Goal: Navigation & Orientation: Find specific page/section

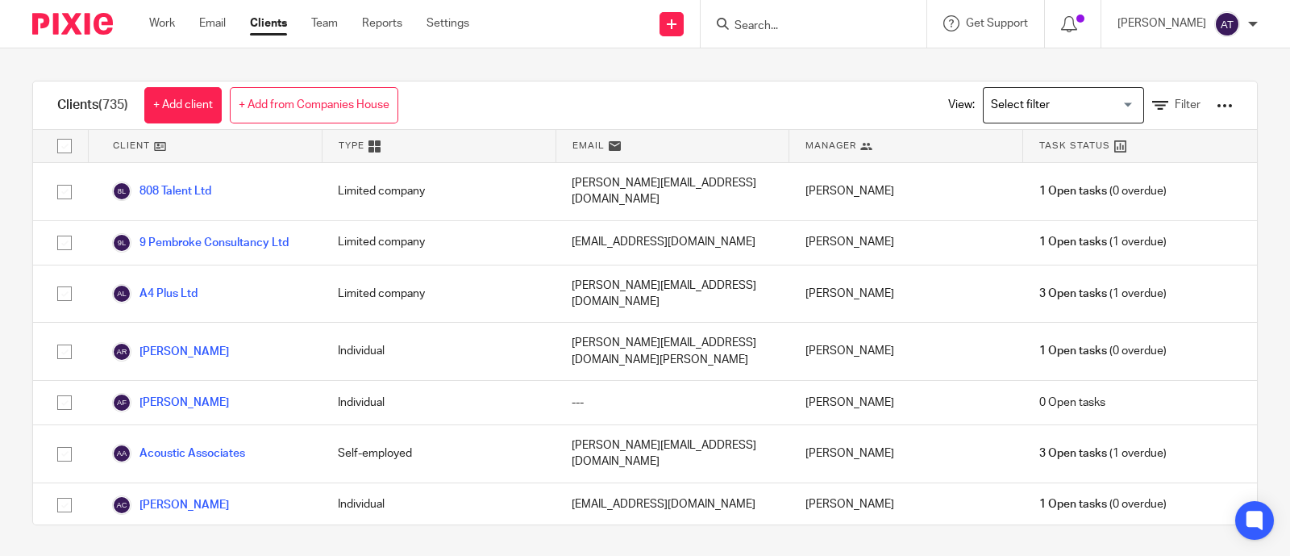
click at [157, 11] on div "Work Email Clients Team Reports Settings Work Email Clients Team Reports Settin…" at bounding box center [313, 24] width 360 height 48
click at [155, 25] on link "Work" at bounding box center [162, 23] width 26 height 16
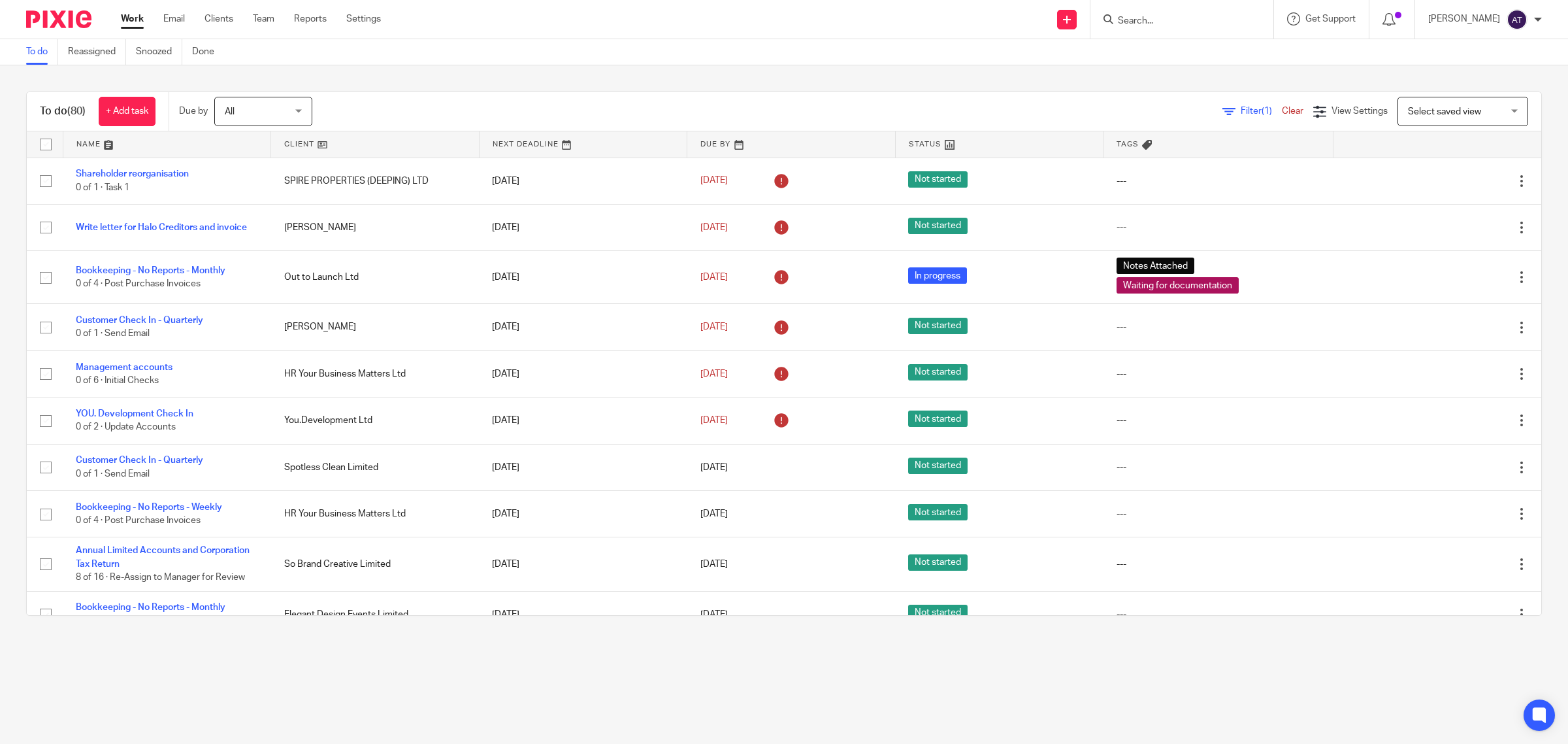
click at [262, 8] on div "Work Email Clients Team Reports Settings Work Email Clients Team Reports Settin…" at bounding box center [254, 19] width 293 height 39
click at [260, 24] on link "Team" at bounding box center [263, 19] width 22 height 13
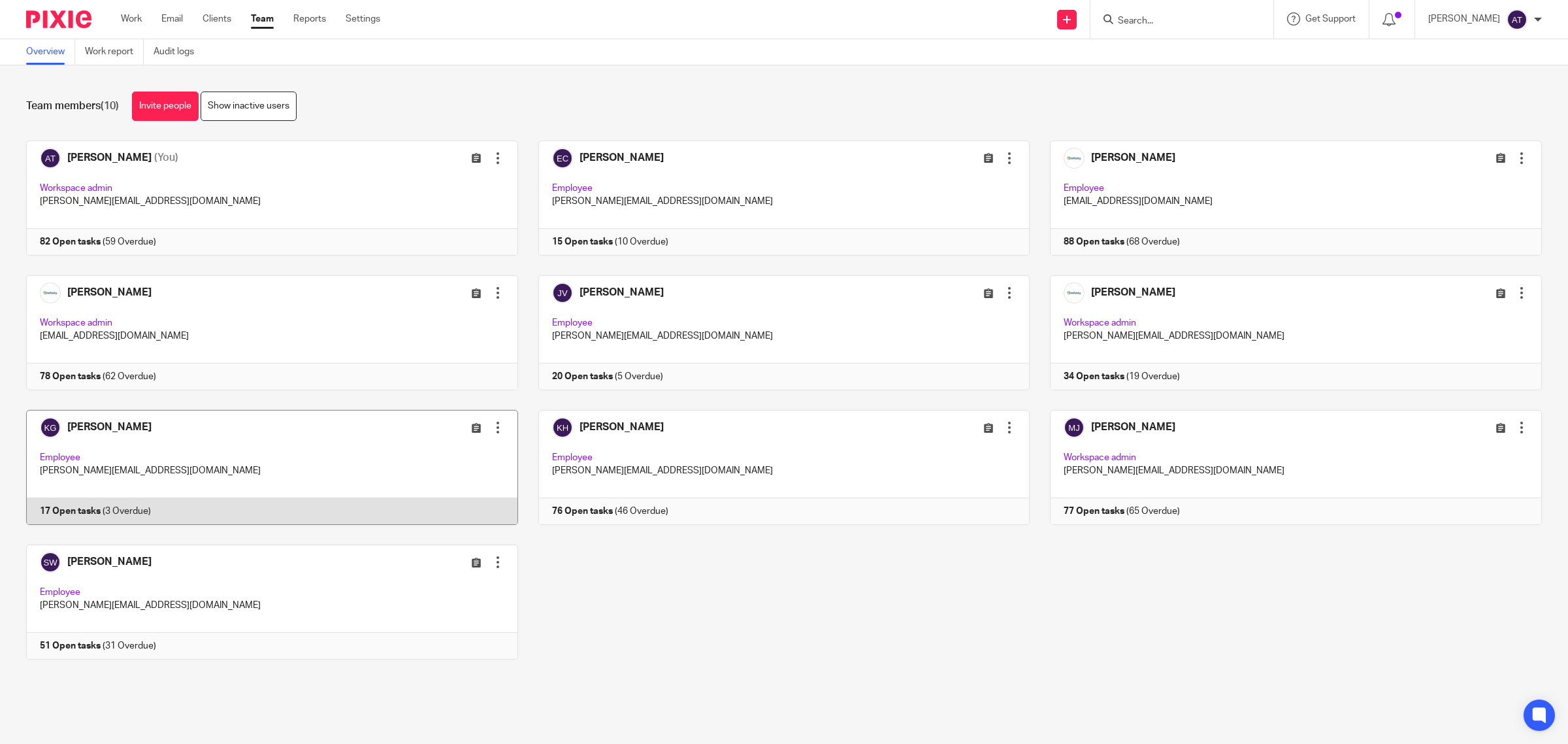
click at [254, 488] on link at bounding box center [262, 468] width 512 height 115
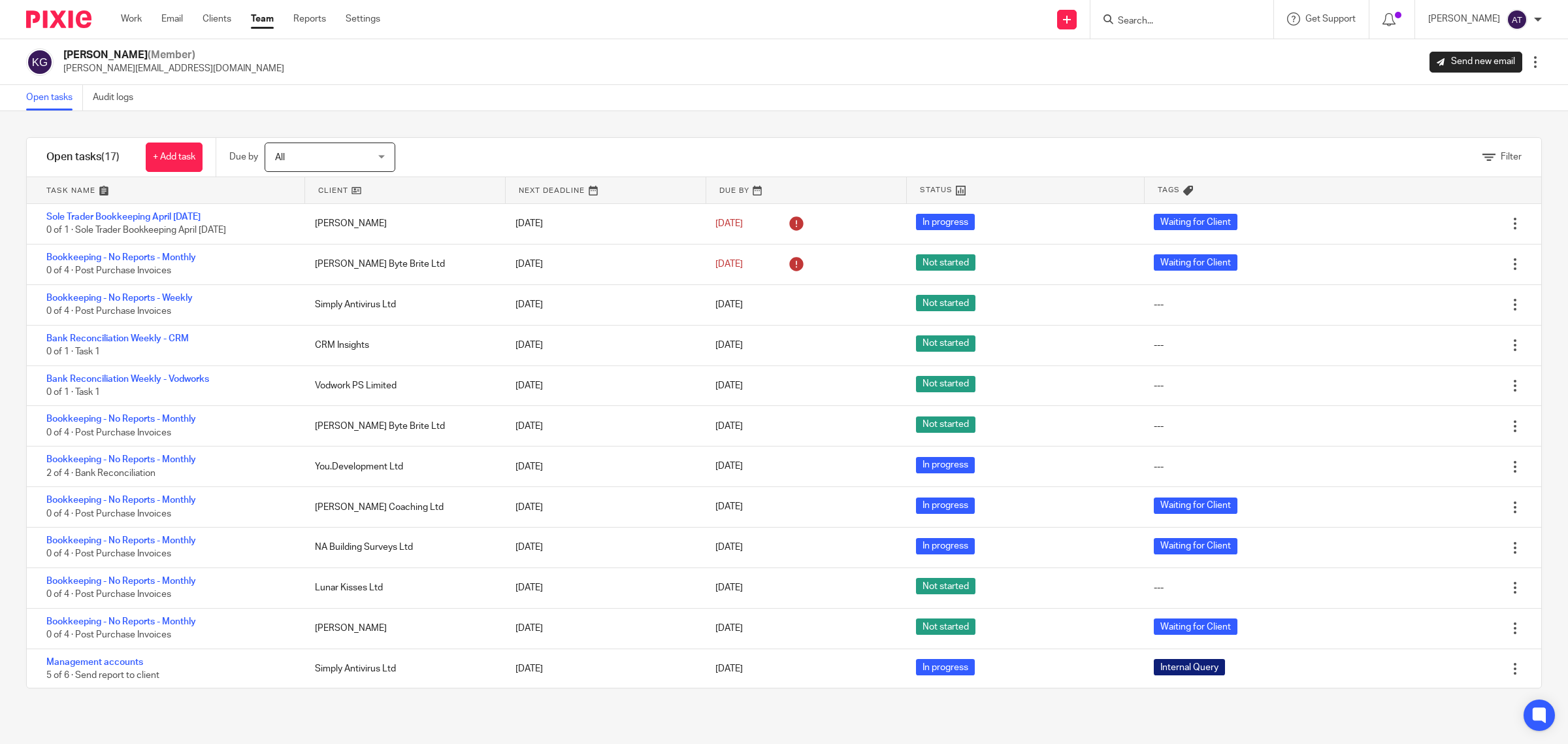
click at [259, 24] on link "Team" at bounding box center [263, 19] width 23 height 13
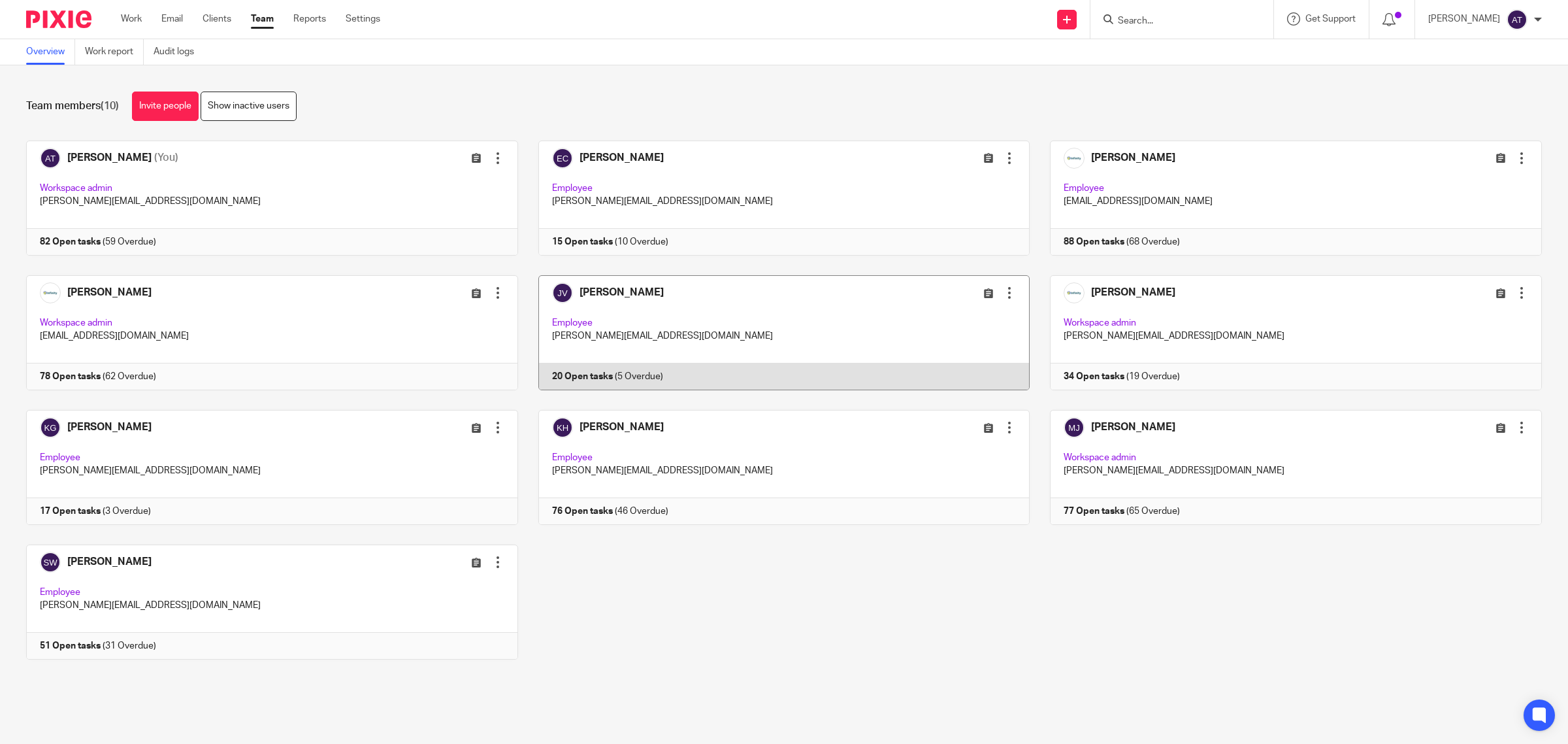
click at [746, 331] on link at bounding box center [774, 332] width 512 height 115
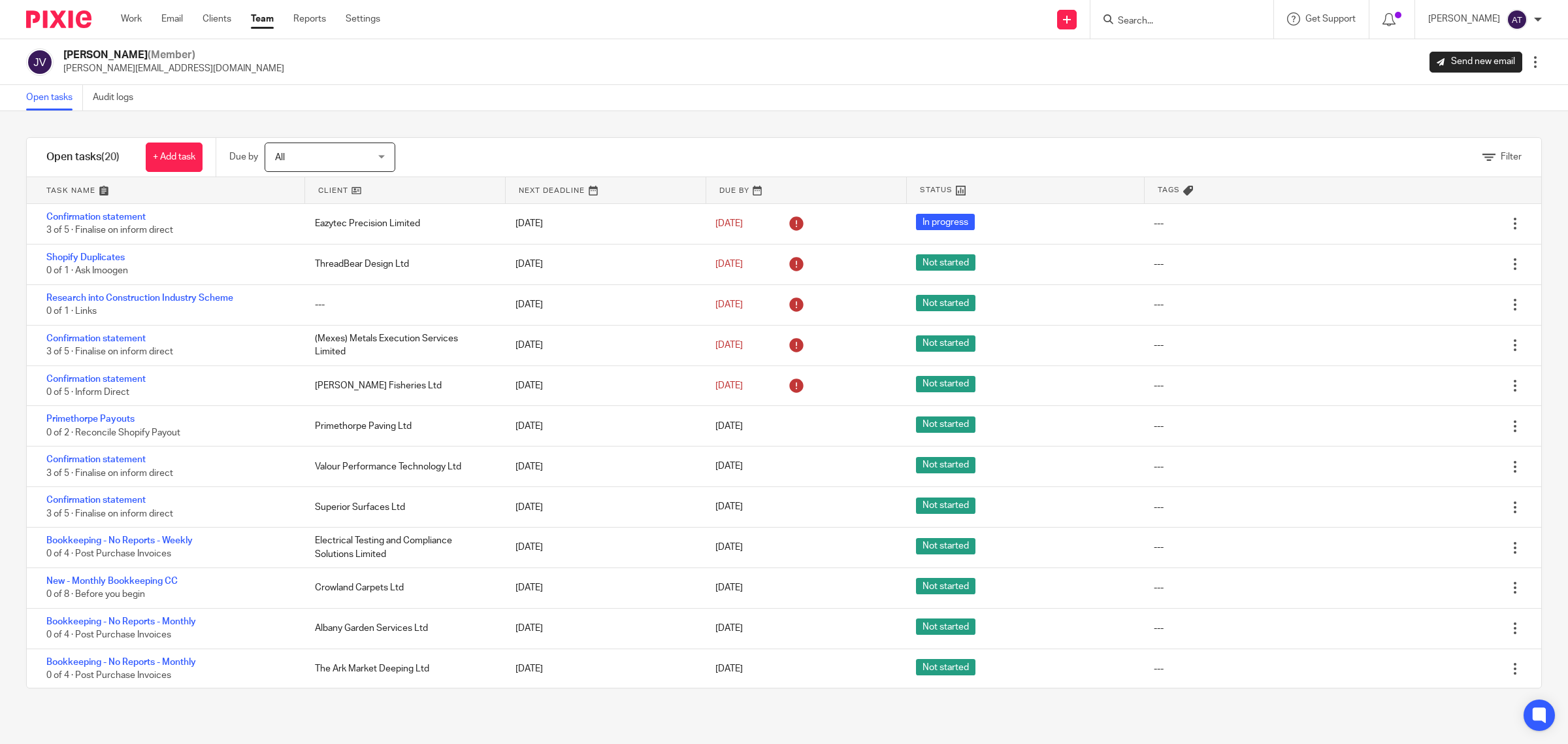
click at [258, 22] on link "Team" at bounding box center [263, 19] width 23 height 13
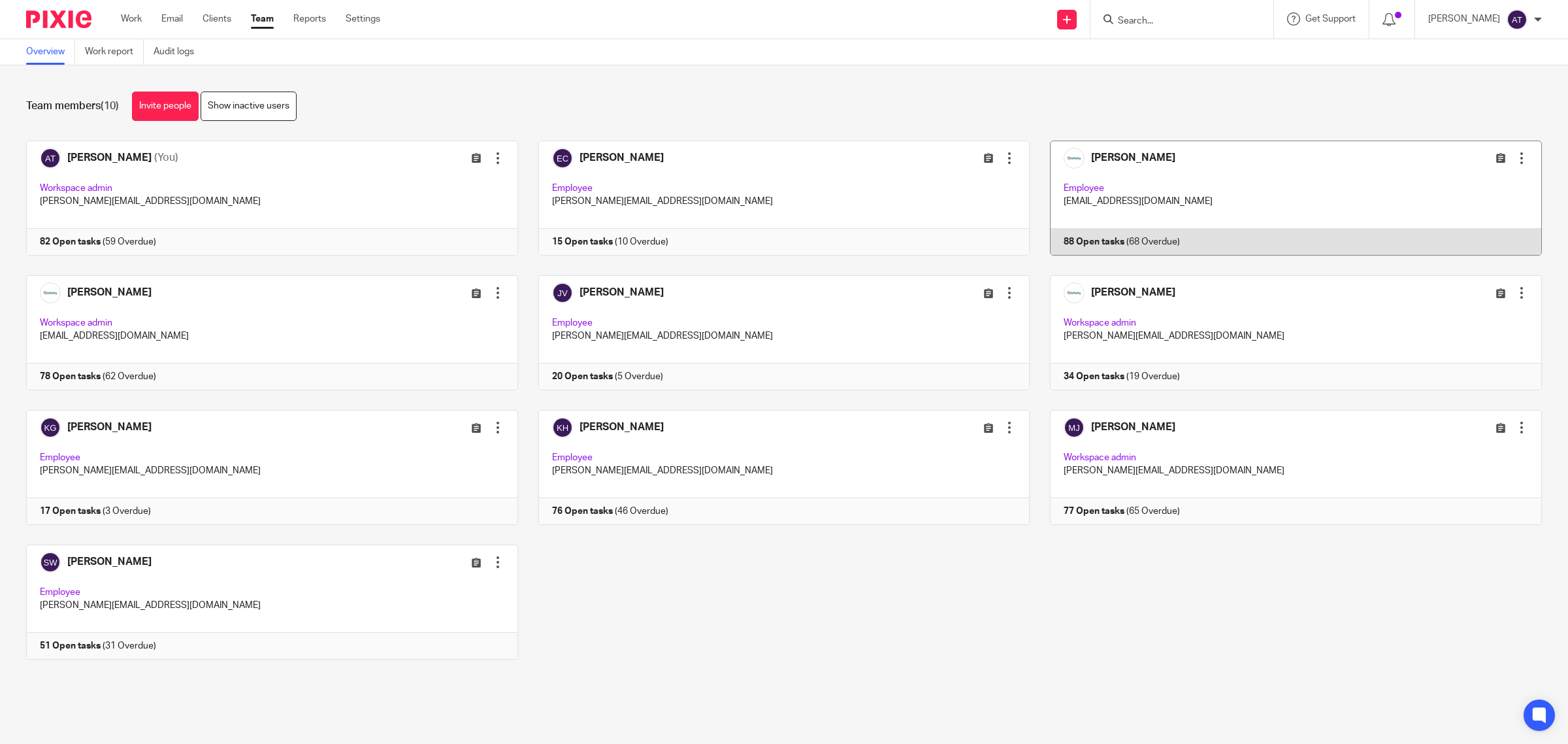
click at [1271, 194] on link at bounding box center [1286, 198] width 512 height 115
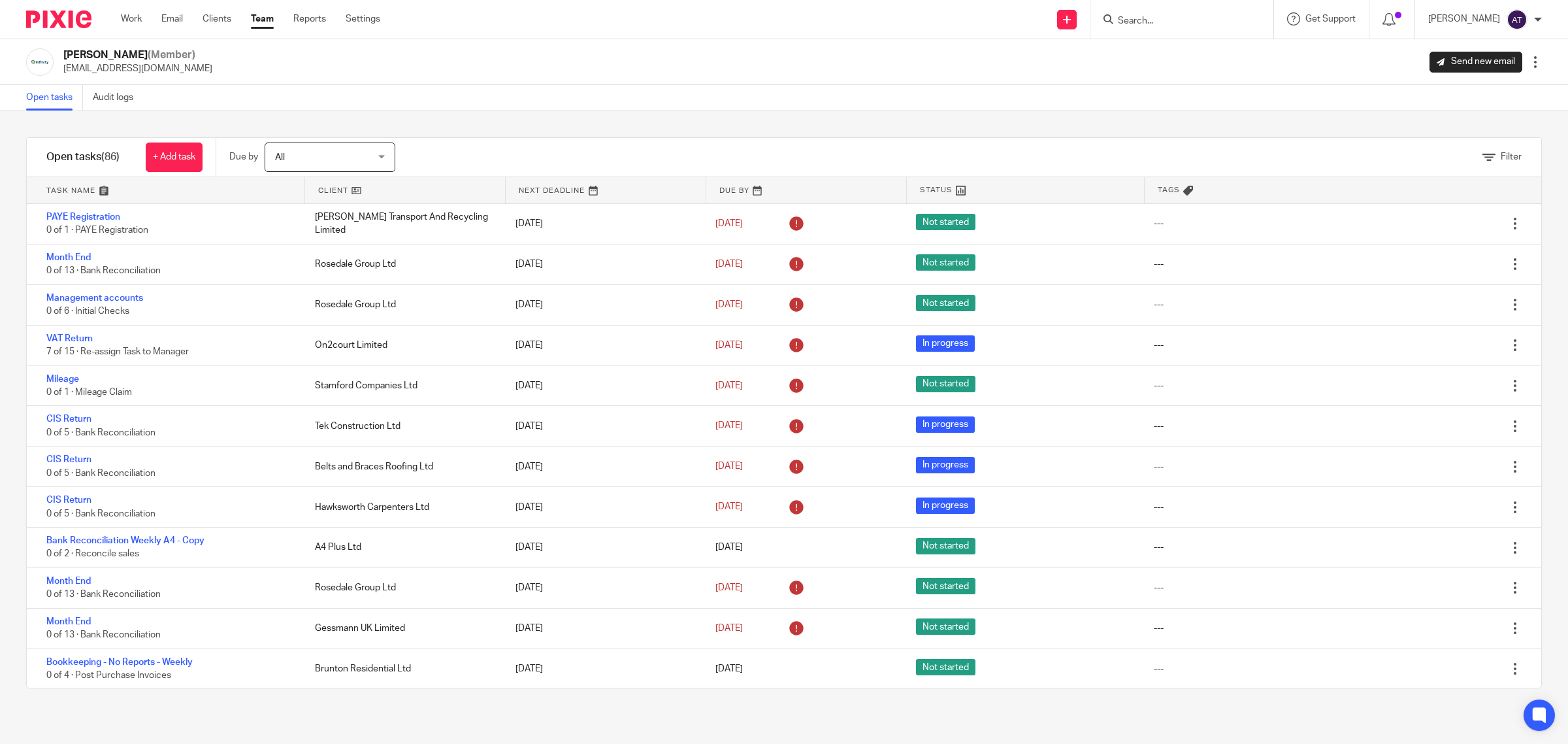
click at [254, 16] on link "Team" at bounding box center [263, 19] width 23 height 13
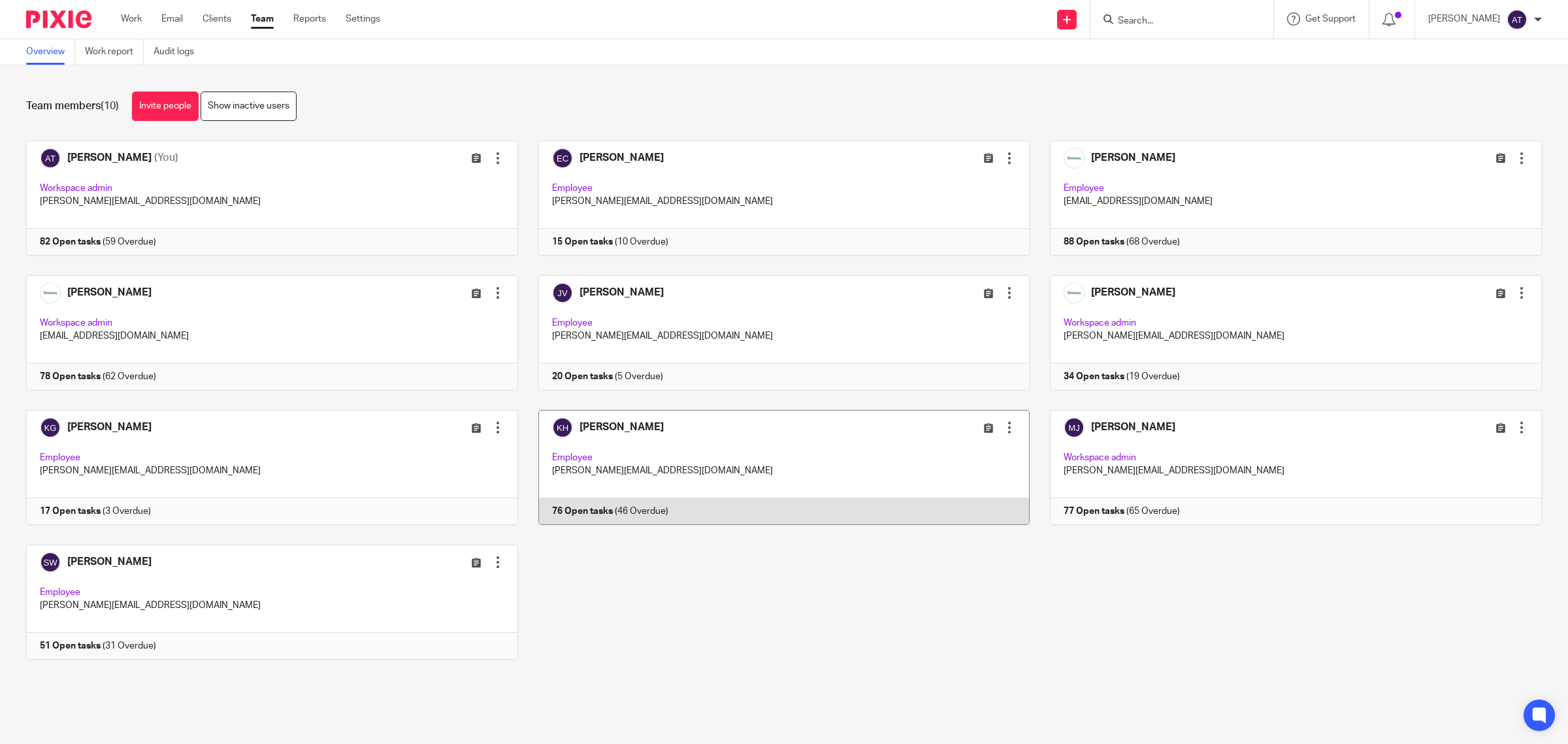
click at [673, 464] on link at bounding box center [774, 468] width 512 height 115
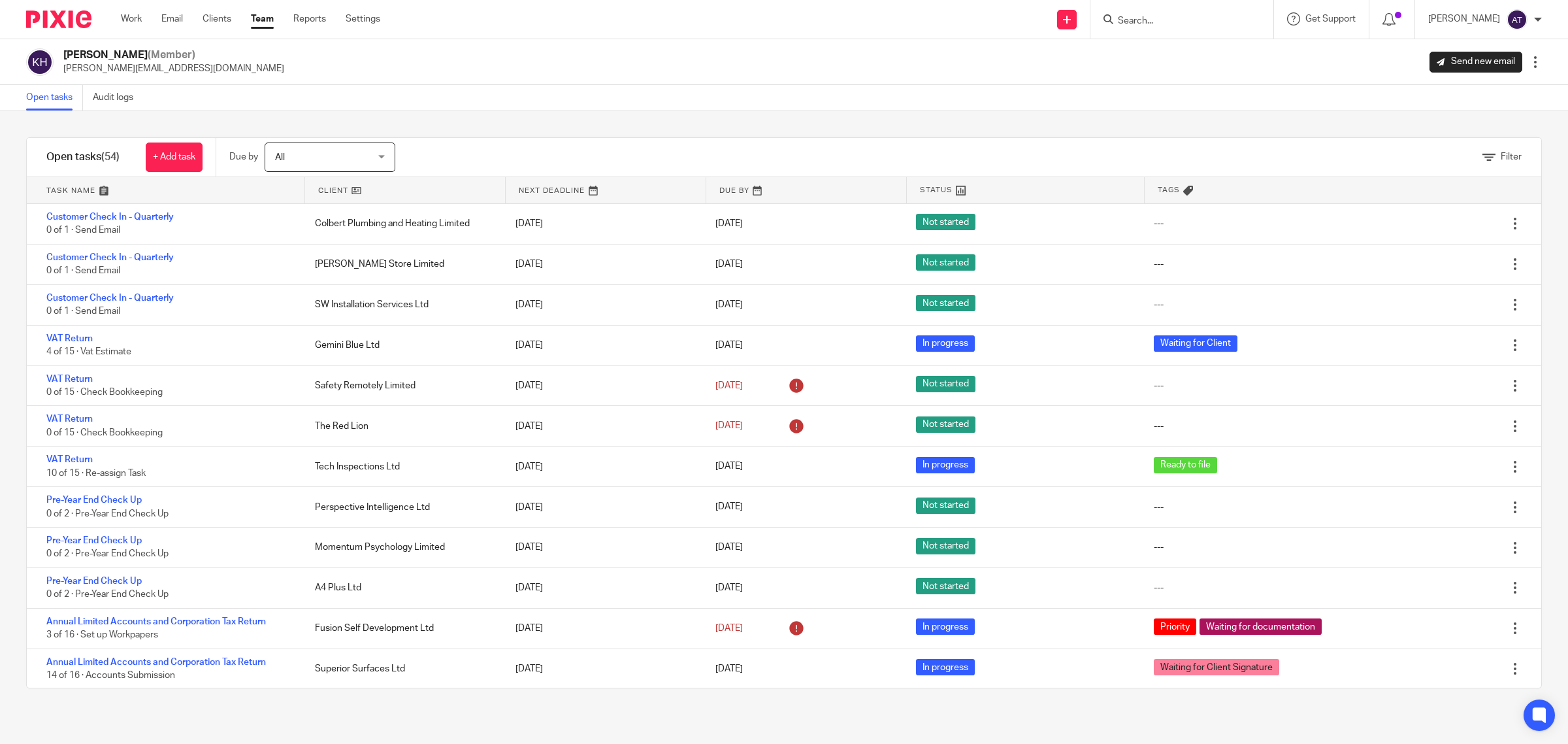
click at [262, 16] on link "Team" at bounding box center [263, 19] width 23 height 13
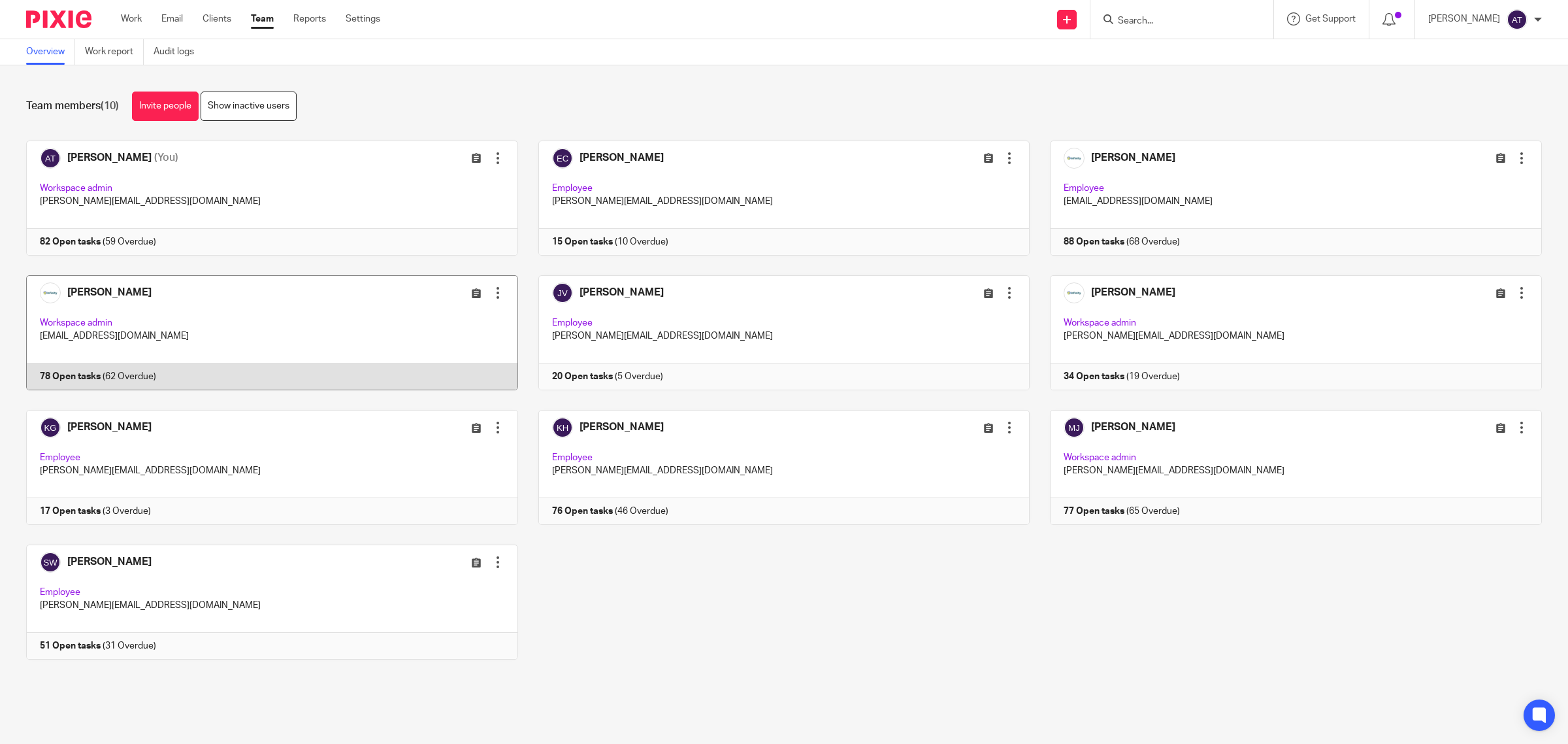
click at [194, 321] on link at bounding box center [262, 332] width 512 height 115
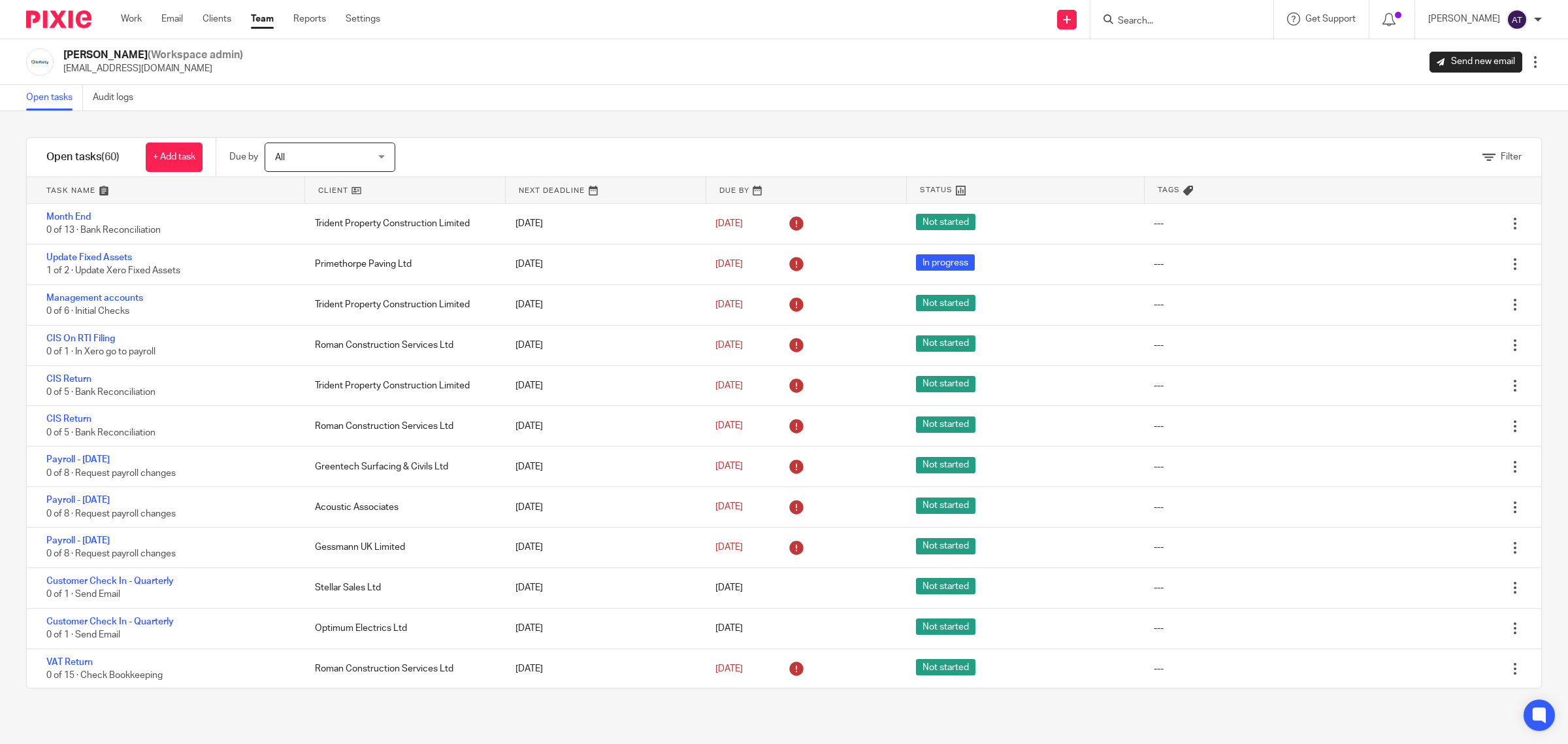
click at [259, 17] on link "Team" at bounding box center [263, 19] width 23 height 13
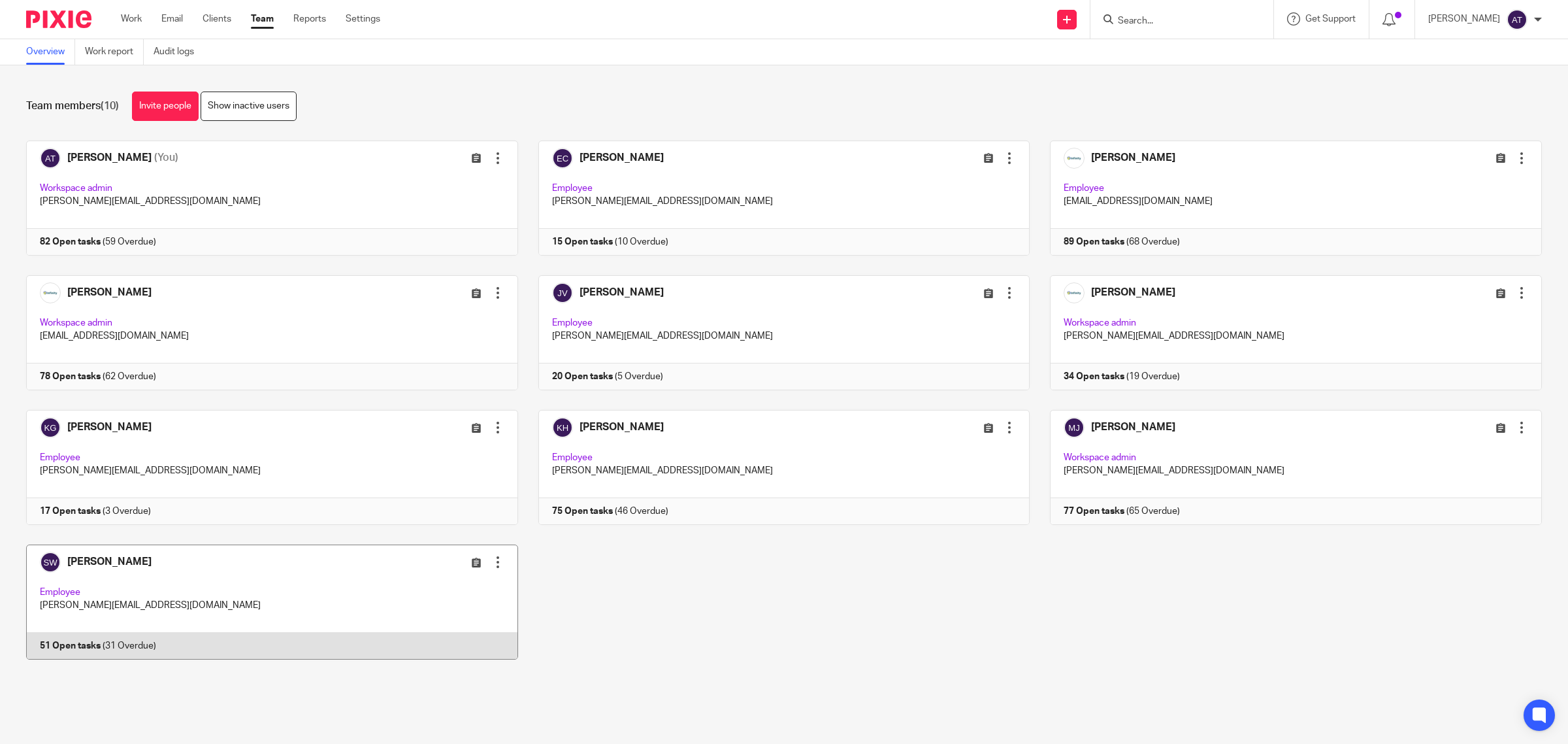
click at [217, 596] on link at bounding box center [262, 602] width 512 height 115
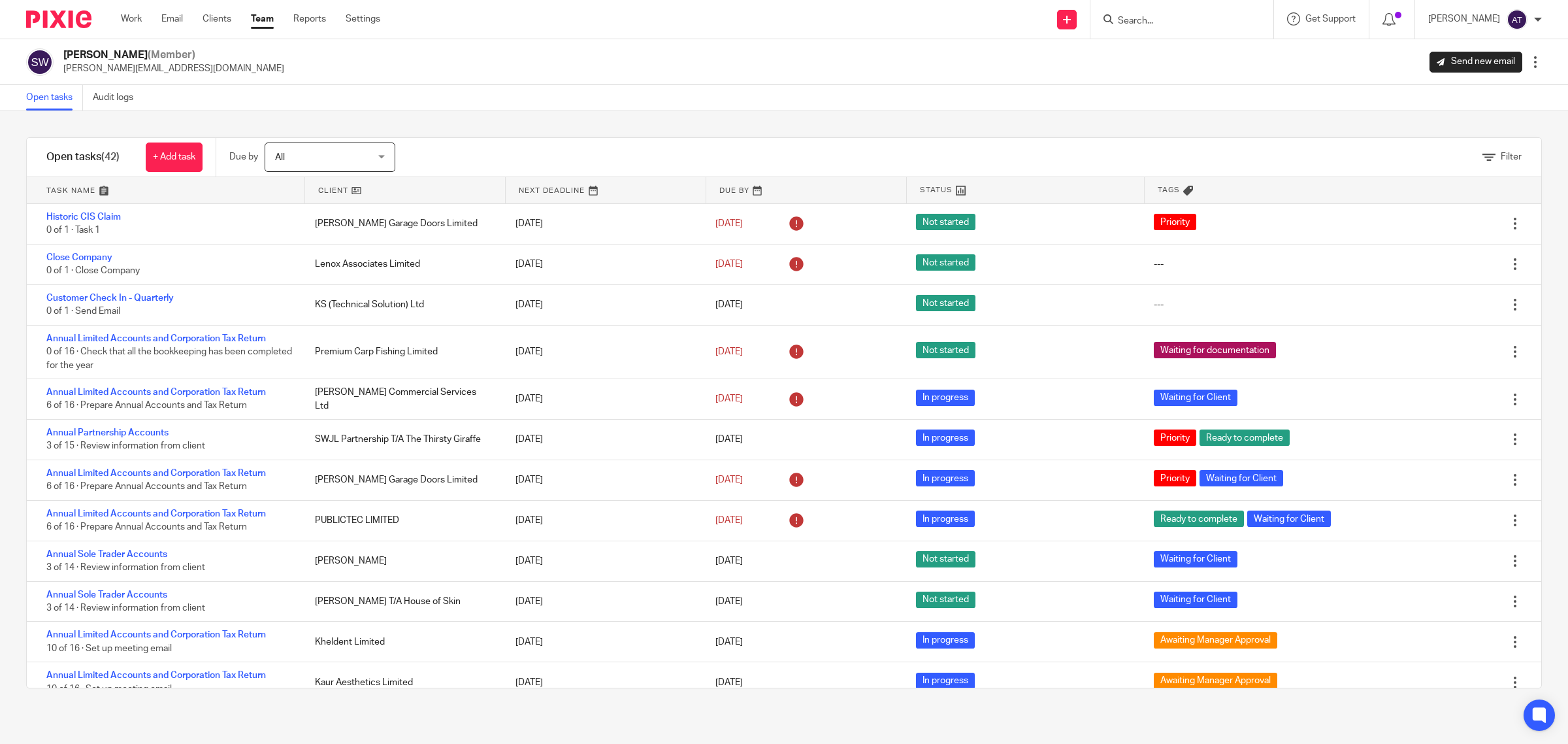
click at [262, 24] on link "Team" at bounding box center [263, 19] width 23 height 13
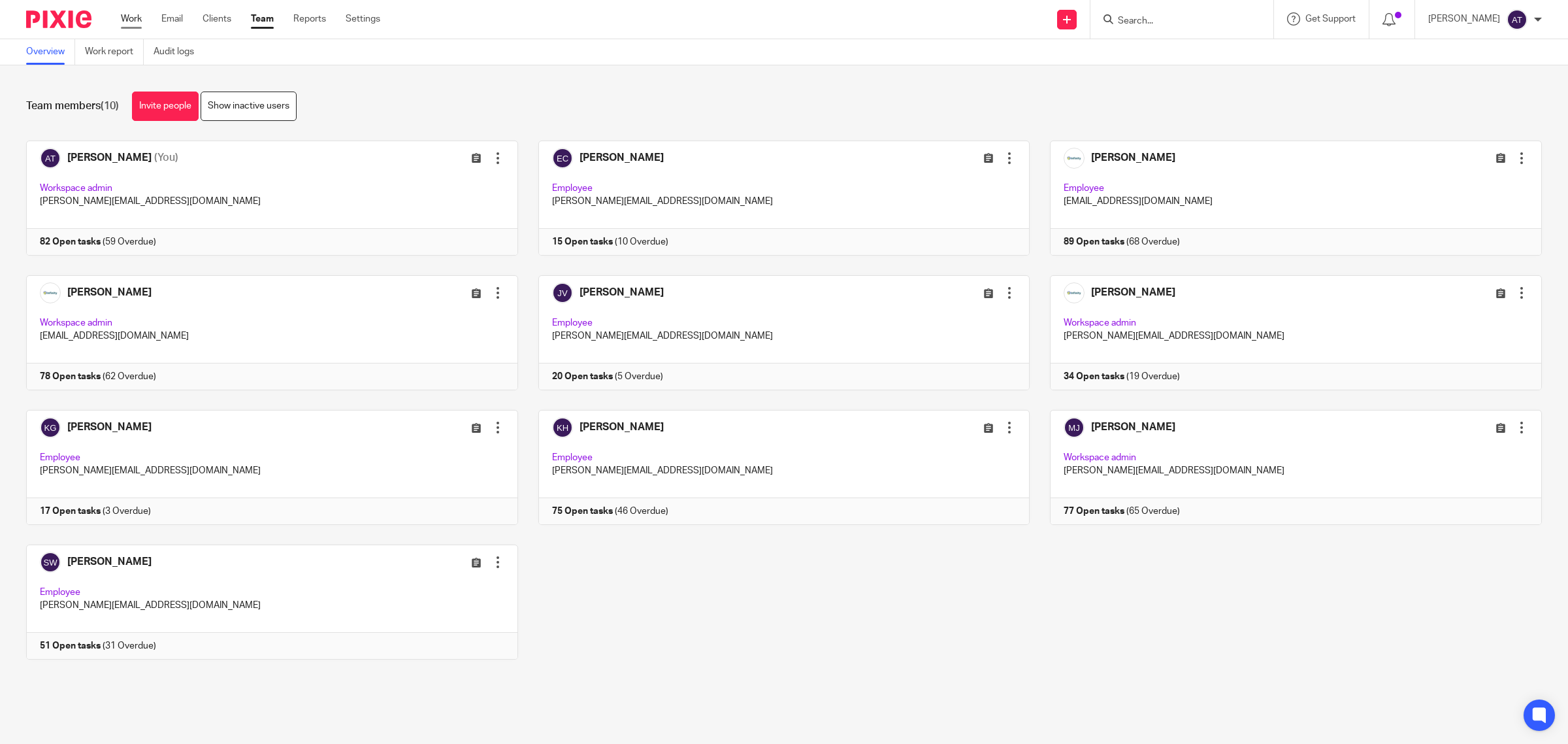
click at [130, 16] on link "Work" at bounding box center [131, 19] width 21 height 13
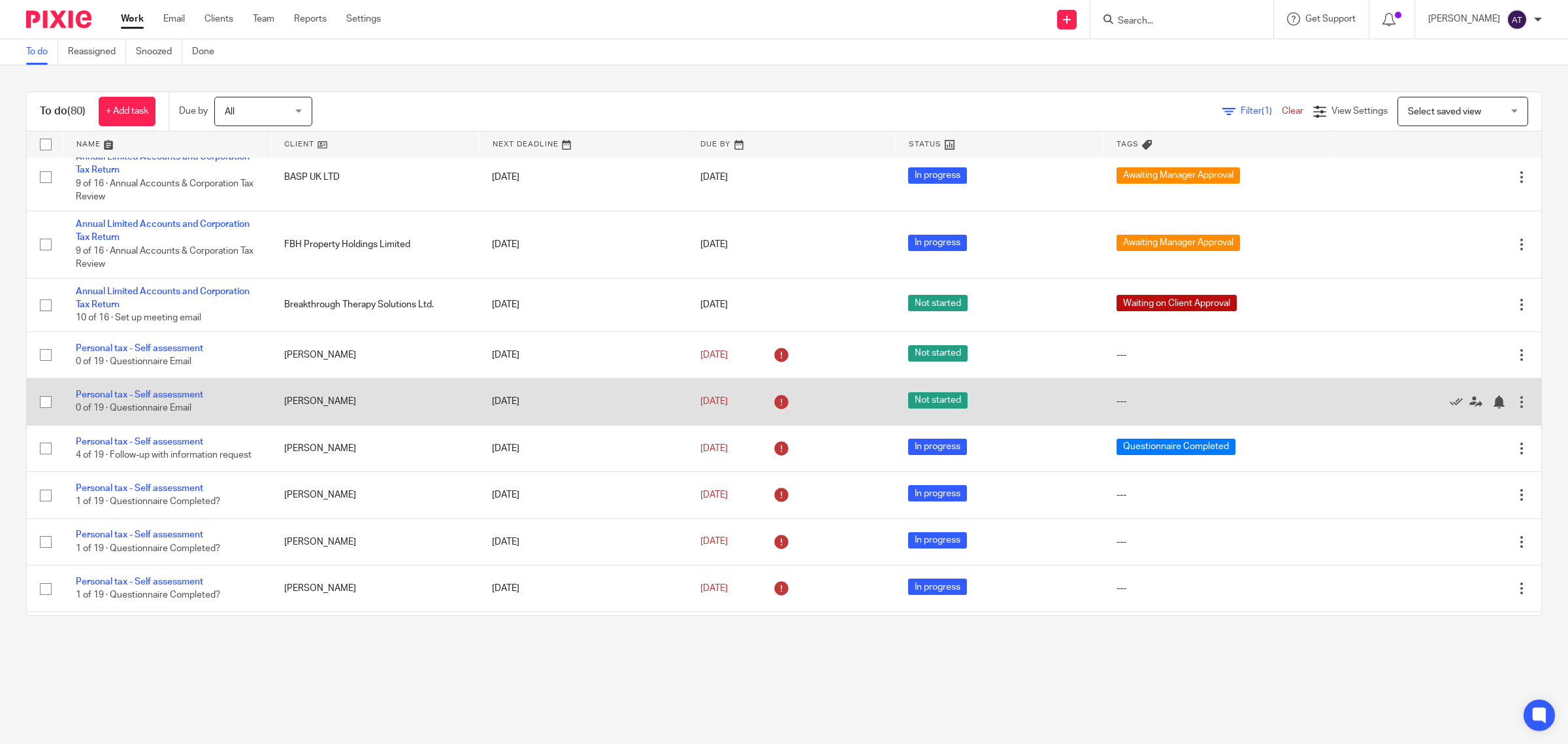
scroll to position [1062, 0]
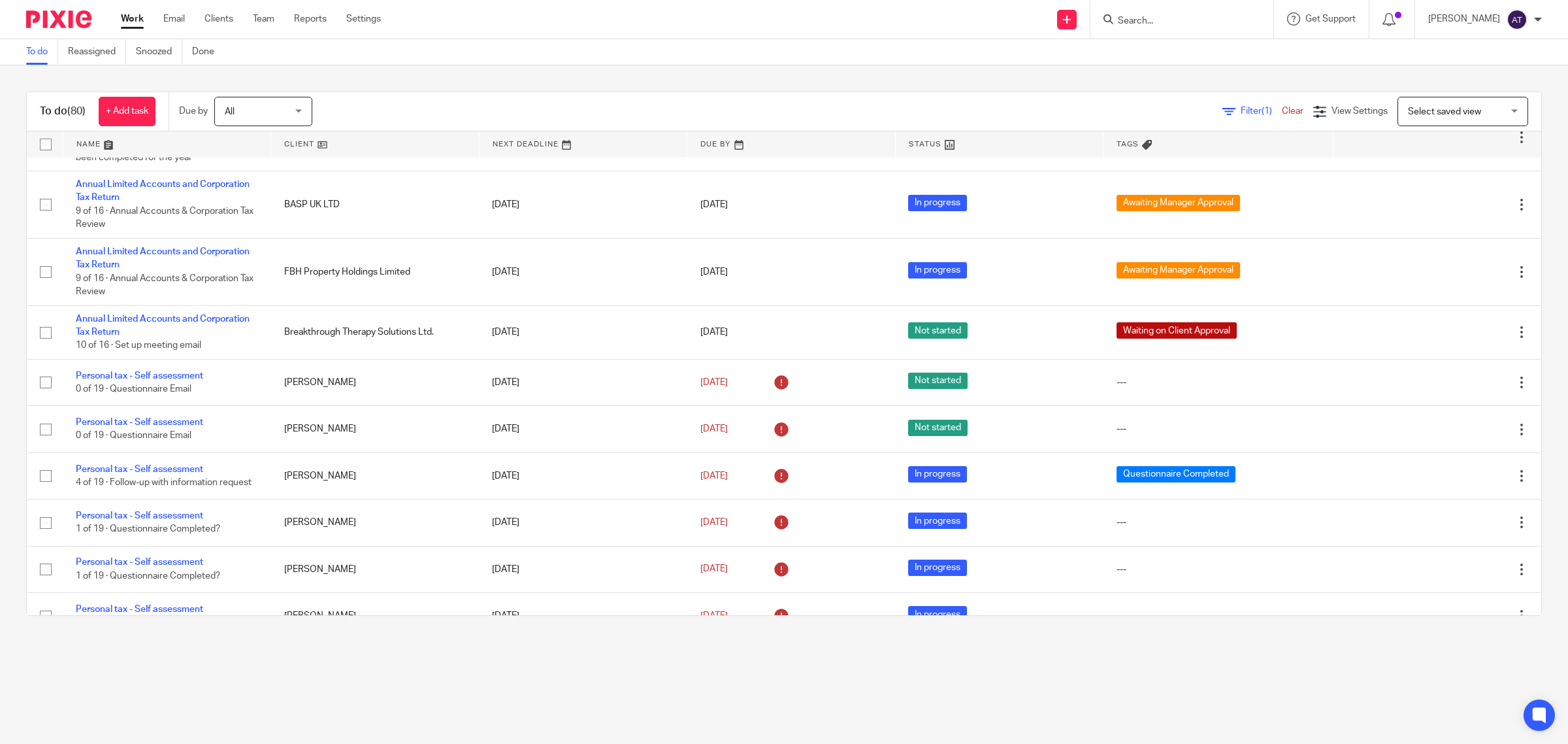
click at [498, 667] on main "To do Reassigned Snoozed Done To do (80) + Add task Due by All All Today Tomorr…" at bounding box center [784, 372] width 1568 height 744
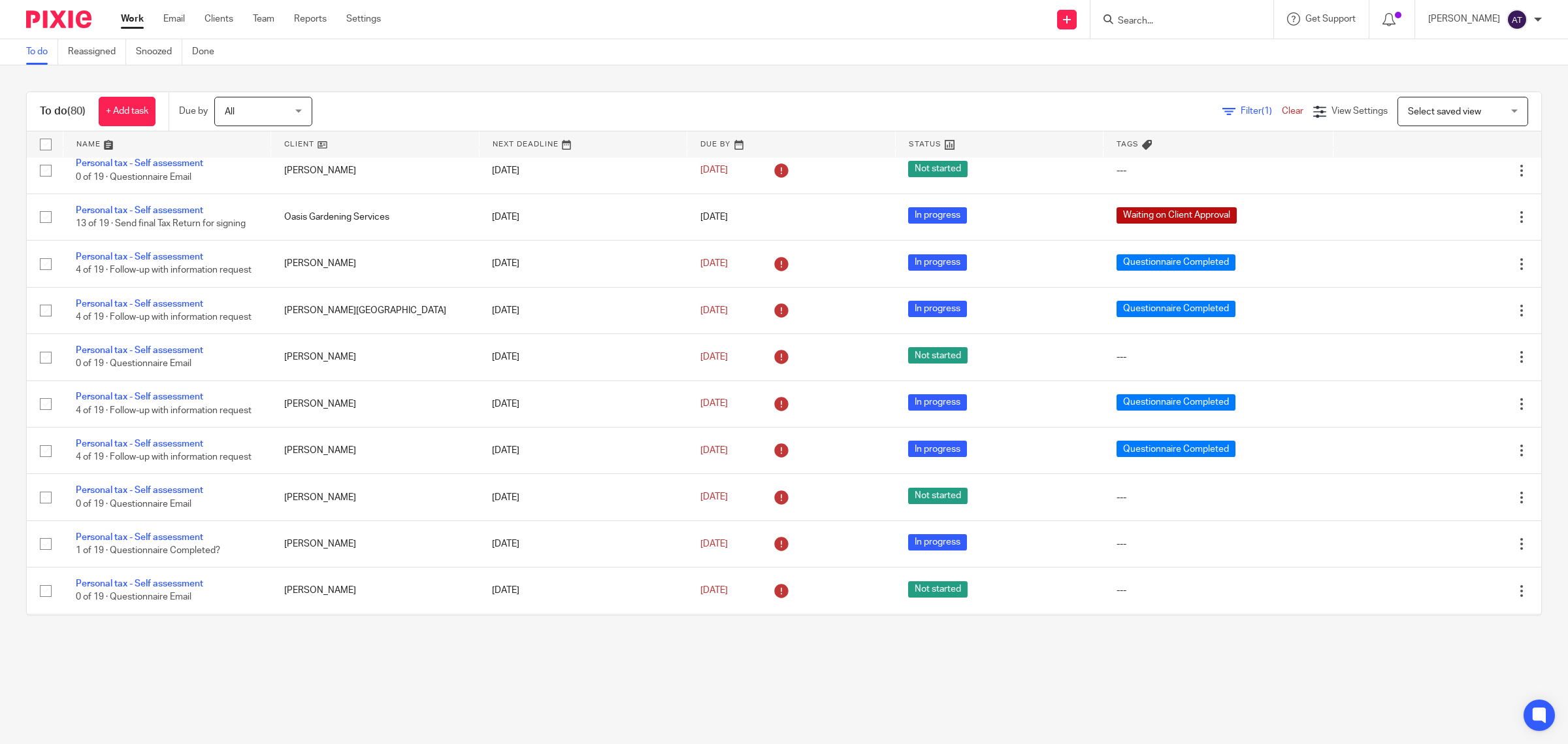
scroll to position [1984, 0]
